Goal: Find specific page/section: Find specific page/section

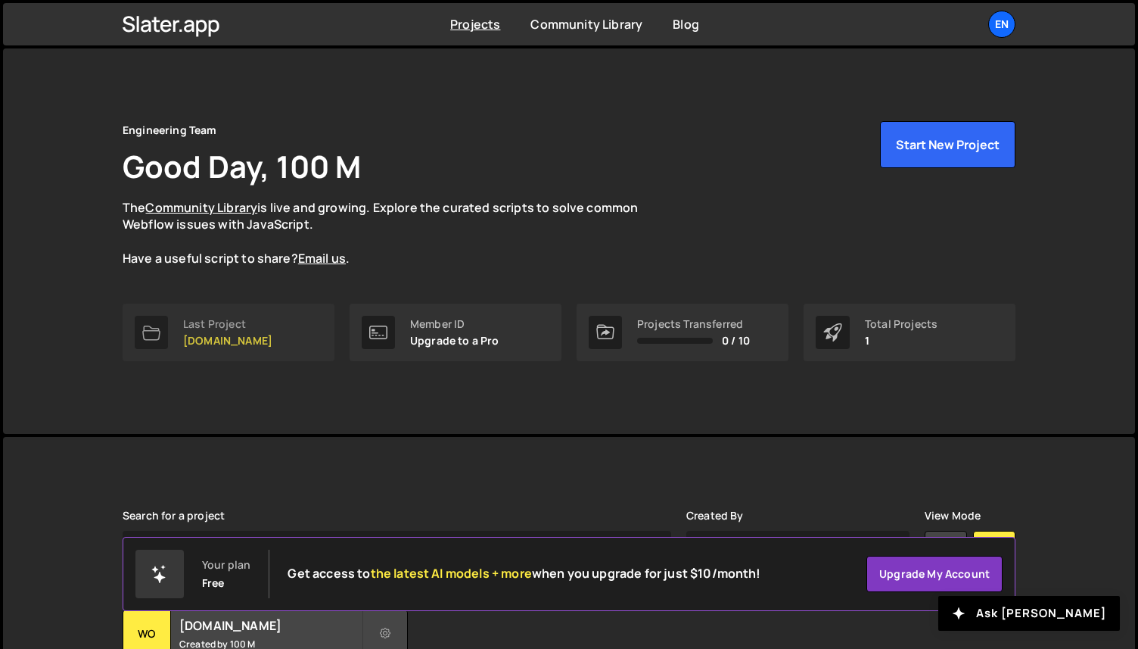
click at [279, 333] on link "Last Project [DOMAIN_NAME]" at bounding box center [229, 332] width 212 height 58
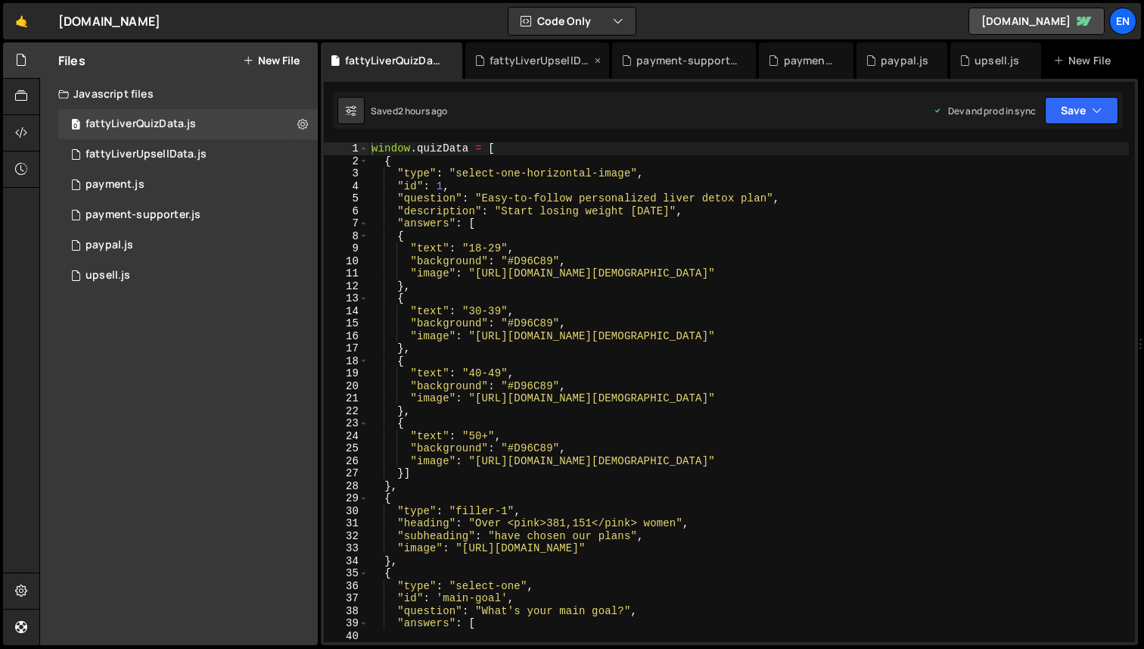
click at [521, 62] on div "fattyLiverUpsellData.js" at bounding box center [540, 60] width 101 height 15
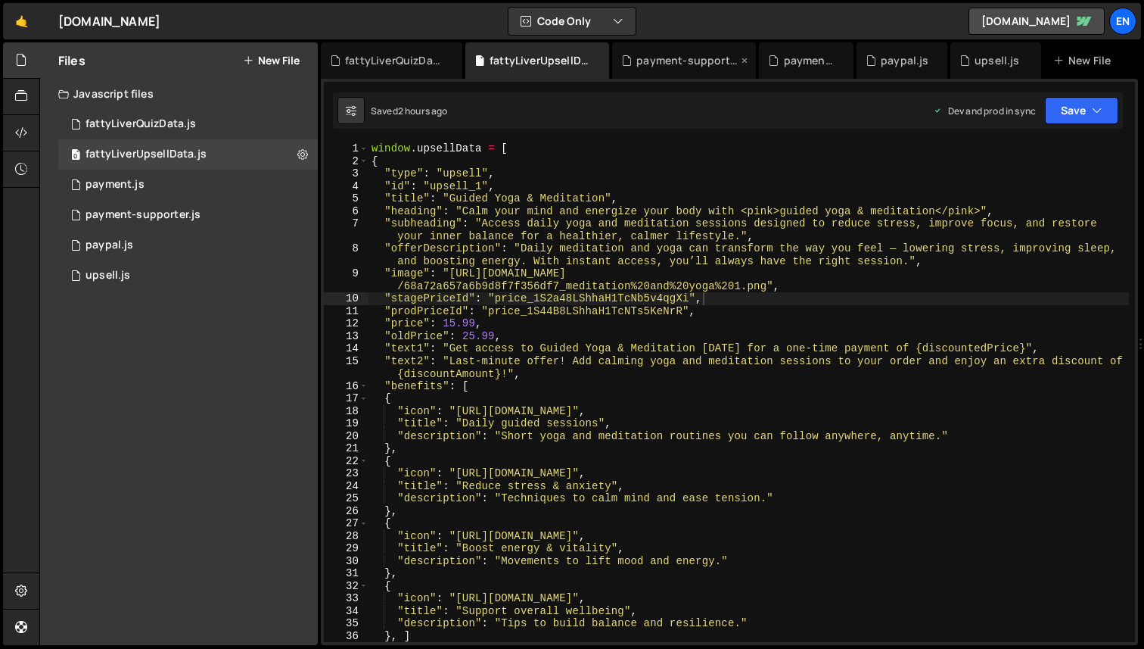
click at [699, 61] on div "payment-supporter.js" at bounding box center [686, 60] width 101 height 15
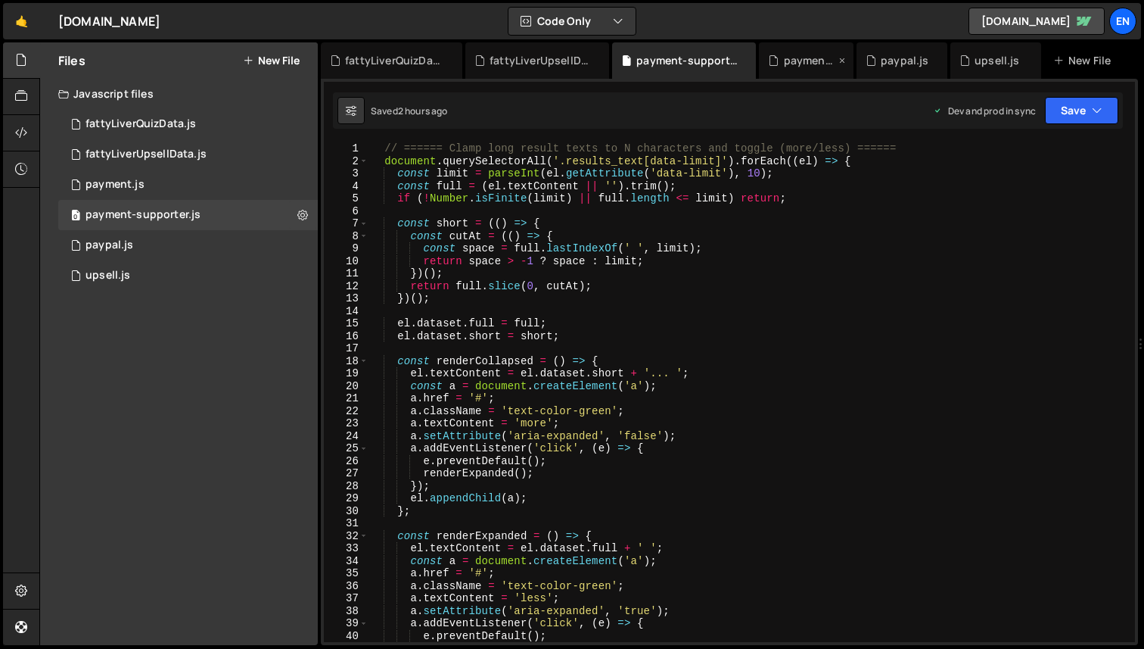
click at [819, 57] on div "payment.js" at bounding box center [809, 60] width 51 height 15
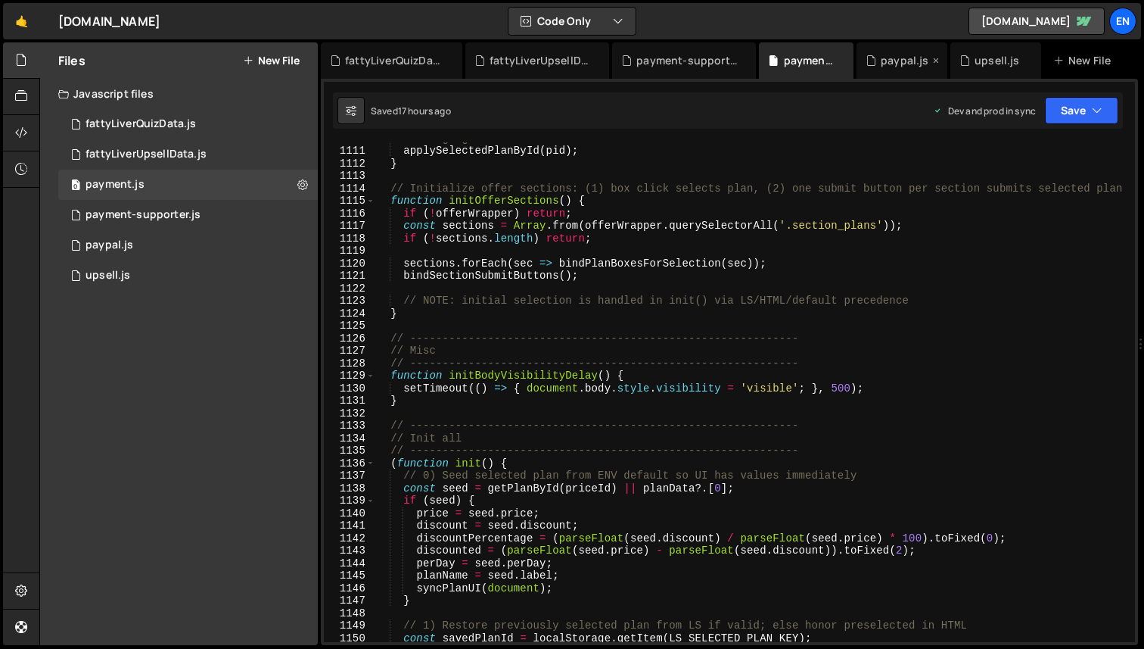
click at [920, 51] on div "paypal.js" at bounding box center [902, 60] width 91 height 36
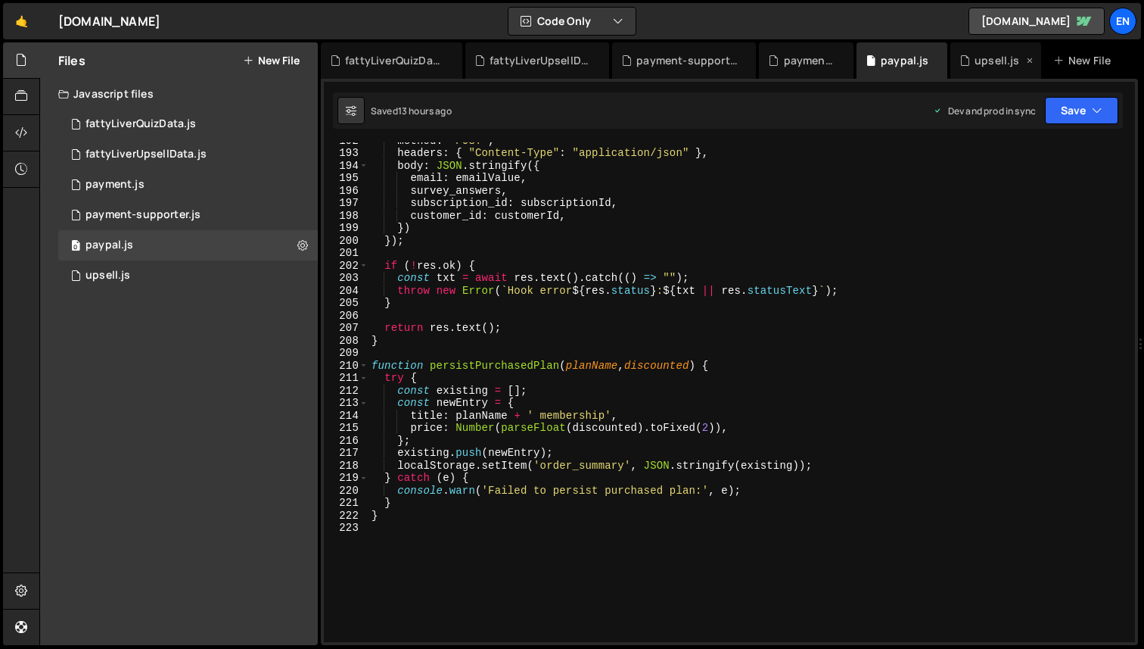
click at [998, 59] on div "upsell.js" at bounding box center [997, 60] width 45 height 15
